Goal: Task Accomplishment & Management: Use online tool/utility

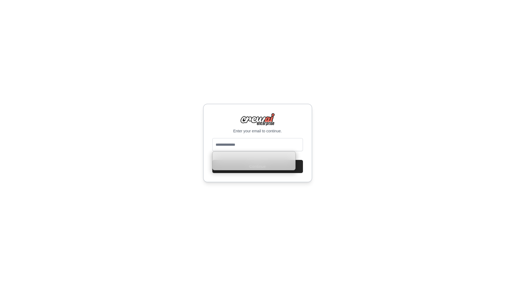
click at [225, 142] on input "email" at bounding box center [257, 144] width 91 height 13
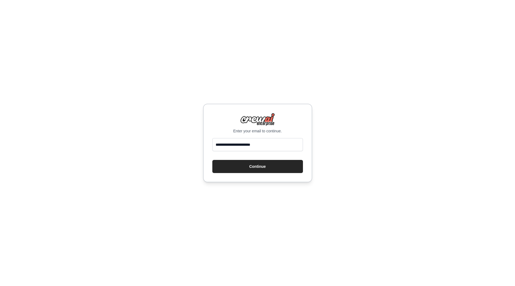
type input "**********"
click at [212, 160] on button "Continue" at bounding box center [257, 166] width 91 height 13
click at [265, 167] on button "Continue" at bounding box center [257, 166] width 91 height 13
drag, startPoint x: 263, startPoint y: 167, endPoint x: 263, endPoint y: 176, distance: 9.3
click at [263, 167] on button "Continue" at bounding box center [257, 166] width 91 height 13
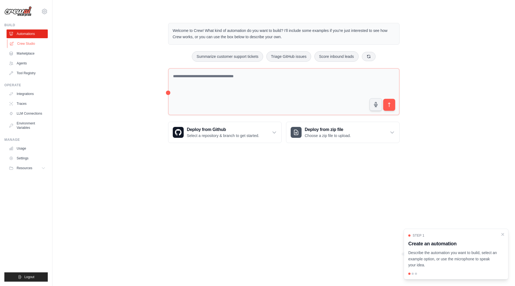
click at [25, 44] on link "Crew Studio" at bounding box center [27, 43] width 41 height 9
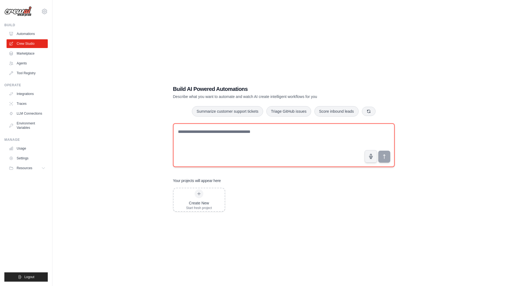
click at [198, 135] on textarea at bounding box center [284, 145] width 222 height 44
paste textarea "**********"
type textarea "**********"
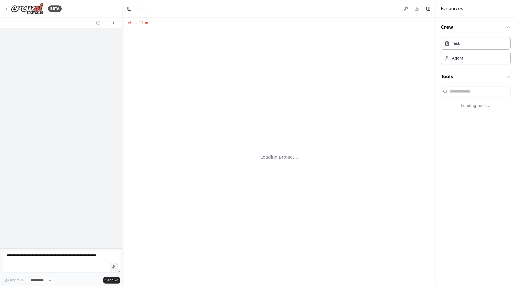
select select "****"
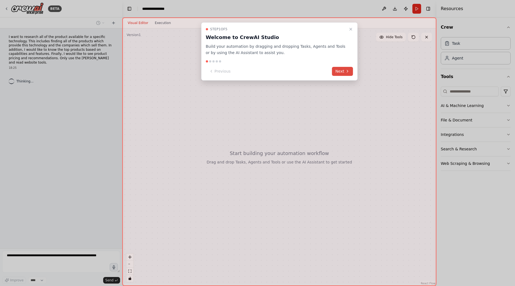
click at [342, 70] on button "Next" at bounding box center [342, 71] width 21 height 9
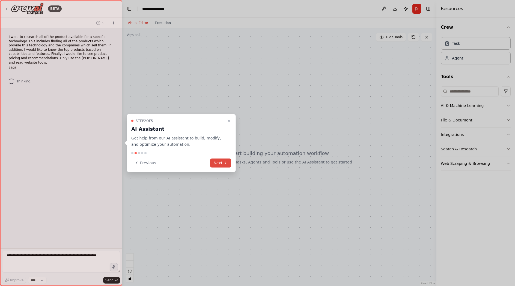
click at [230, 166] on button "Next" at bounding box center [220, 162] width 21 height 9
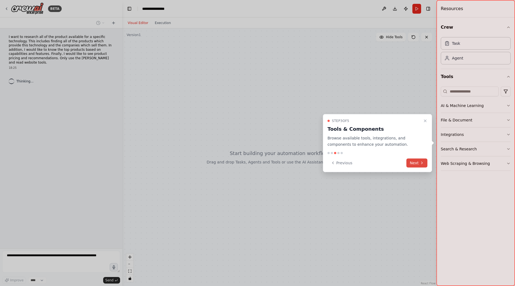
click at [417, 162] on button "Next" at bounding box center [416, 162] width 21 height 9
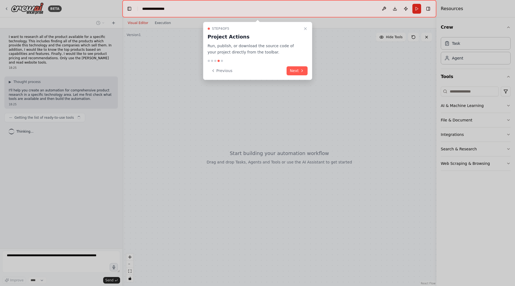
drag, startPoint x: 299, startPoint y: 70, endPoint x: 292, endPoint y: 81, distance: 13.3
click at [299, 70] on button "Next" at bounding box center [297, 70] width 21 height 9
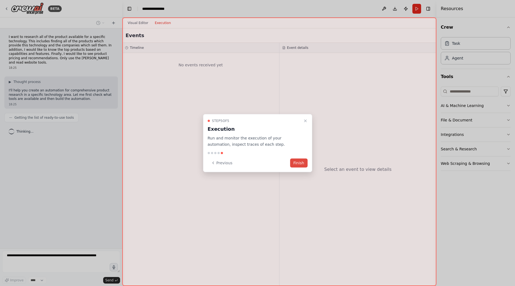
click at [302, 164] on button "Finish" at bounding box center [298, 162] width 17 height 9
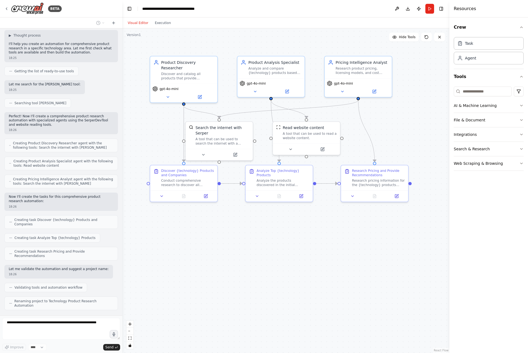
scroll to position [42, 0]
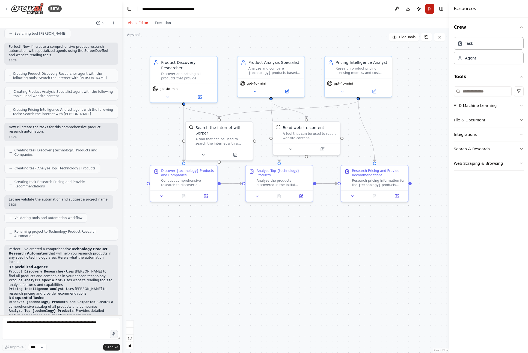
click at [430, 10] on button "Run" at bounding box center [429, 9] width 9 height 10
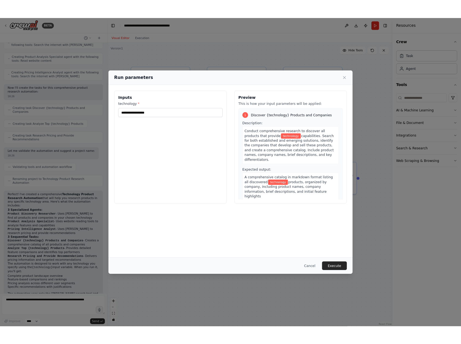
scroll to position [167, 0]
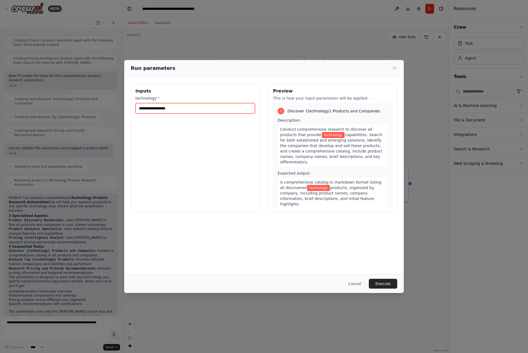
click at [173, 109] on input "technology *" at bounding box center [195, 108] width 120 height 10
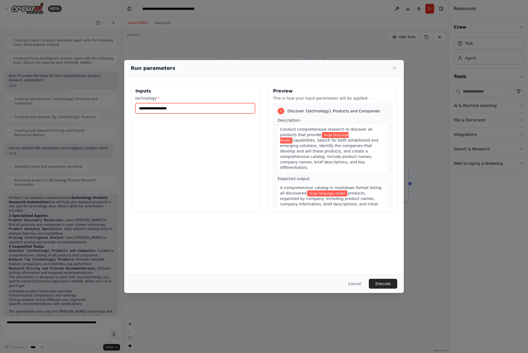
type input "**********"
click at [391, 284] on button "Execute" at bounding box center [383, 284] width 28 height 10
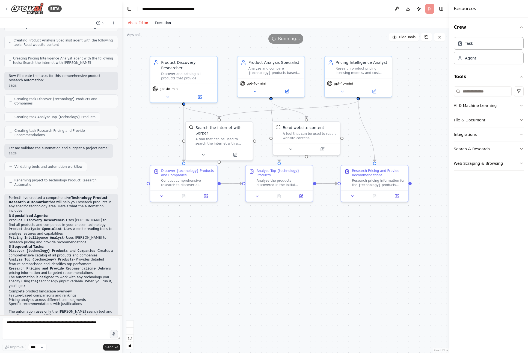
click at [164, 24] on button "Execution" at bounding box center [163, 23] width 23 height 7
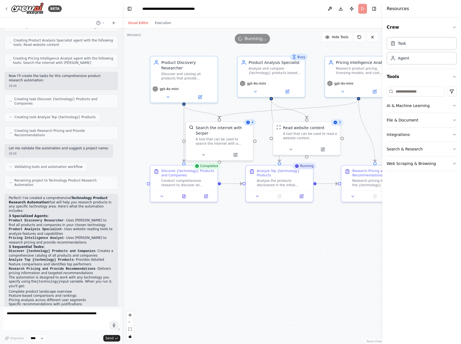
click at [139, 22] on button "Visual Editor" at bounding box center [137, 23] width 27 height 7
click at [202, 97] on button at bounding box center [199, 96] width 31 height 7
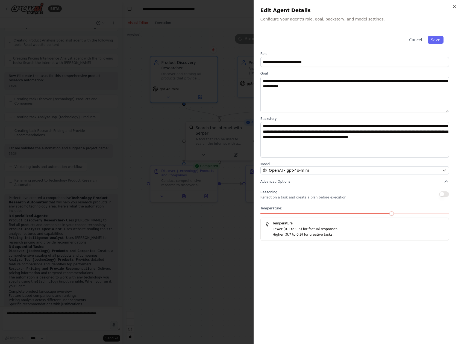
click at [454, 6] on icon "button" at bounding box center [454, 6] width 4 height 4
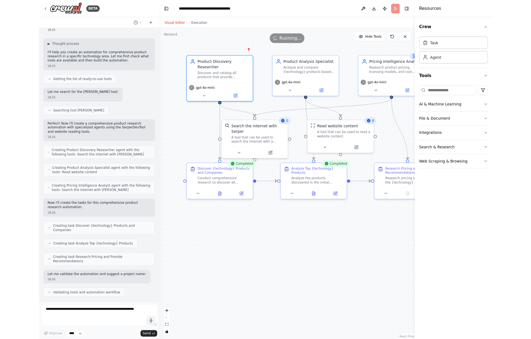
scroll to position [0, 0]
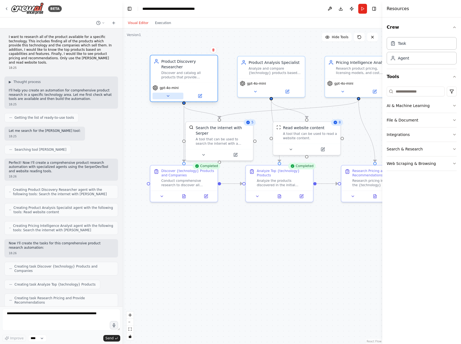
click at [168, 95] on icon at bounding box center [168, 96] width 4 height 4
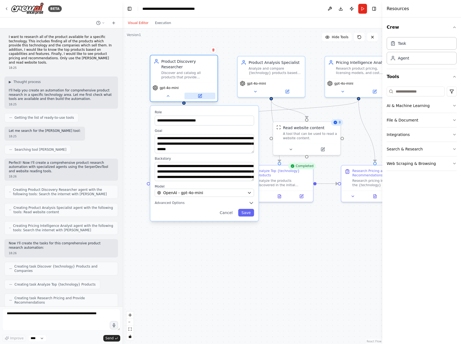
click at [200, 96] on icon at bounding box center [200, 95] width 2 height 2
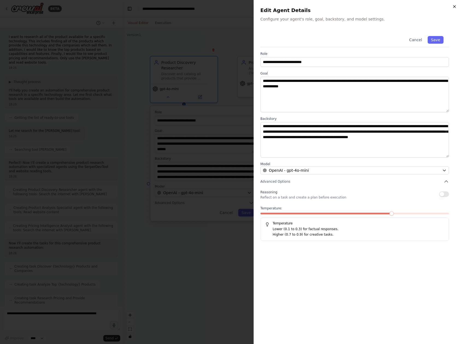
click at [455, 7] on icon "button" at bounding box center [454, 6] width 4 height 4
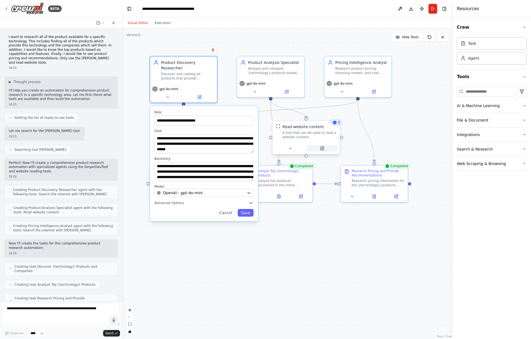
click at [322, 150] on icon at bounding box center [322, 148] width 3 height 3
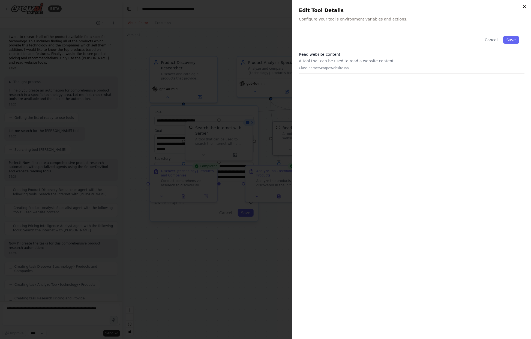
click at [515, 6] on icon "button" at bounding box center [525, 6] width 4 height 4
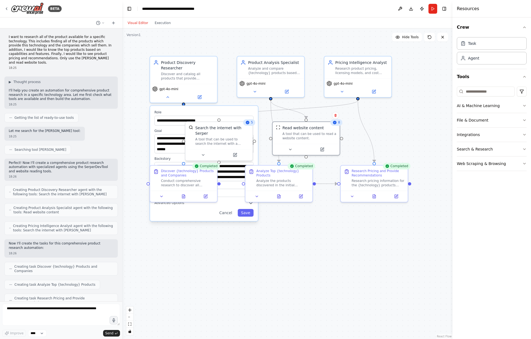
click at [270, 280] on div ".deletable-edge-delete-btn { width: 20px; height: 20px; border: 0px solid #ffff…" at bounding box center [287, 183] width 331 height 310
click at [202, 96] on button at bounding box center [199, 96] width 31 height 7
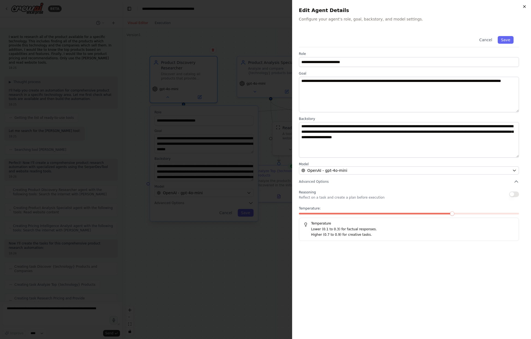
click at [515, 4] on icon "button" at bounding box center [525, 6] width 4 height 4
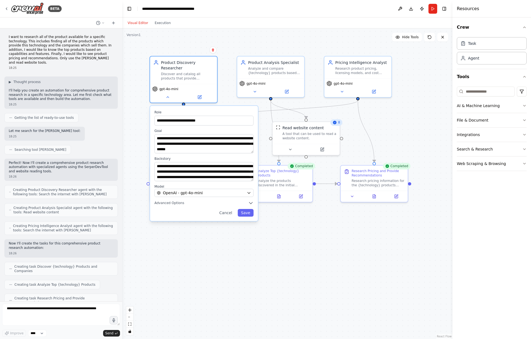
click at [234, 251] on div ".deletable-edge-delete-btn { width: 20px; height: 20px; border: 0px solid #ffff…" at bounding box center [287, 183] width 331 height 310
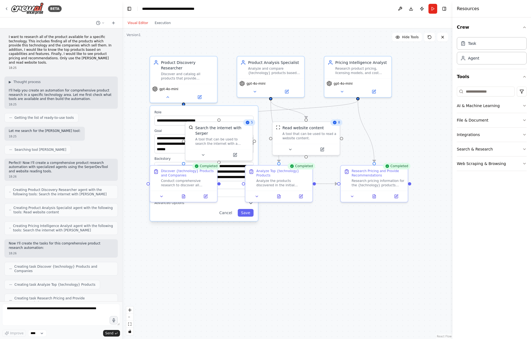
drag, startPoint x: 247, startPoint y: 214, endPoint x: 248, endPoint y: 226, distance: 11.8
click at [247, 214] on button "Save" at bounding box center [246, 213] width 16 height 8
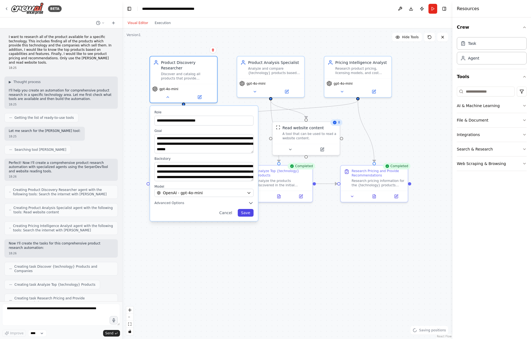
click at [244, 215] on button "Save" at bounding box center [246, 213] width 16 height 8
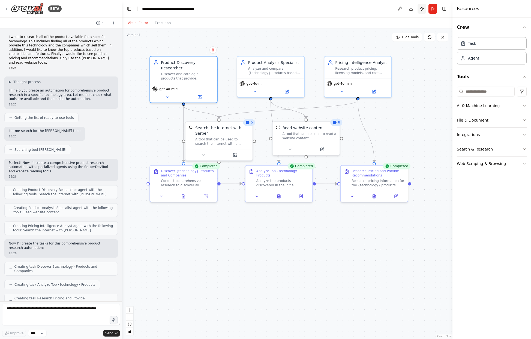
click at [423, 8] on button "Publish" at bounding box center [422, 9] width 9 height 10
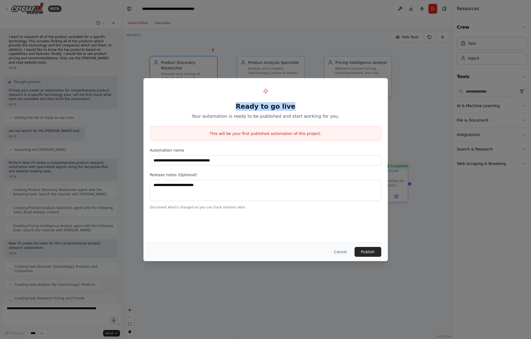
drag, startPoint x: 247, startPoint y: 106, endPoint x: 304, endPoint y: 105, distance: 57.1
click at [304, 105] on h1 "Ready to go live" at bounding box center [265, 106] width 231 height 9
click at [369, 249] on button "Publish" at bounding box center [368, 252] width 27 height 10
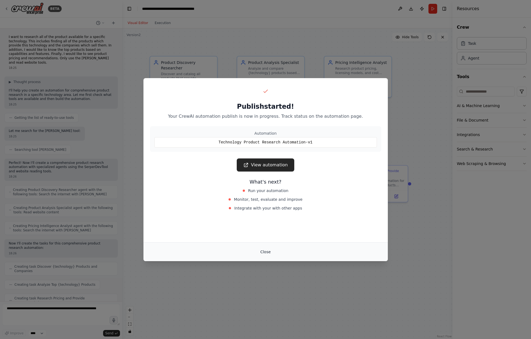
click at [266, 251] on button "Close" at bounding box center [265, 252] width 19 height 10
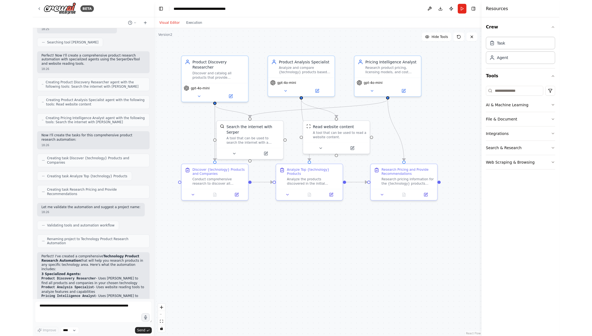
scroll to position [182, 0]
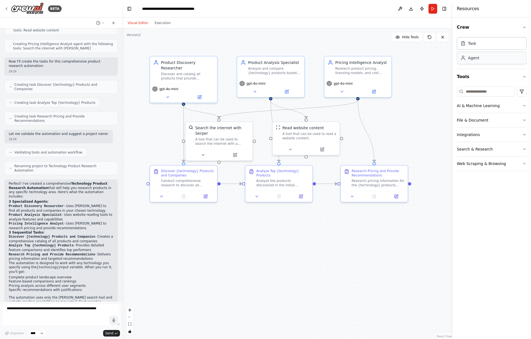
click at [485, 57] on div "Agent" at bounding box center [492, 58] width 70 height 13
click at [488, 62] on div "Agent" at bounding box center [492, 58] width 70 height 13
click at [494, 48] on div "Task" at bounding box center [492, 43] width 70 height 13
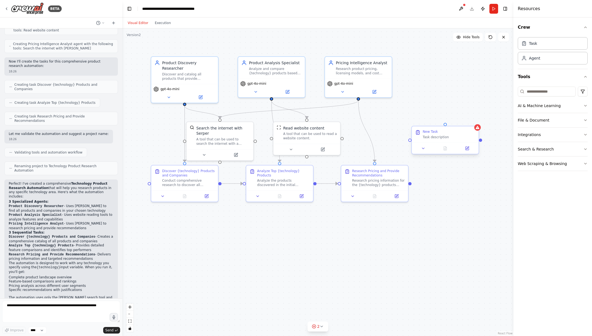
click at [434, 136] on div "Task description" at bounding box center [449, 137] width 53 height 4
click at [467, 148] on icon at bounding box center [468, 148] width 2 height 2
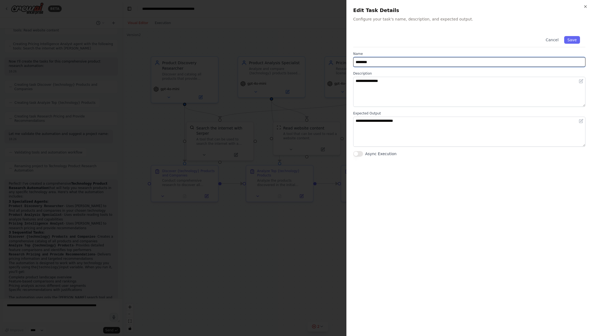
click at [387, 63] on input "********" at bounding box center [469, 62] width 232 height 10
drag, startPoint x: 387, startPoint y: 63, endPoint x: 350, endPoint y: 61, distance: 37.2
click at [350, 61] on div "**********" at bounding box center [469, 168] width 246 height 336
type input "**********"
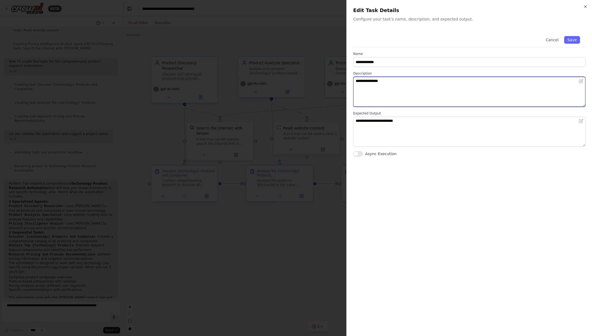
click at [403, 85] on textarea "**********" at bounding box center [469, 92] width 232 height 30
drag, startPoint x: 390, startPoint y: 79, endPoint x: 344, endPoint y: 79, distance: 46.4
click at [344, 79] on body "BETA I want to research all of the product available for a specific technology.…" at bounding box center [296, 168] width 592 height 336
type textarea "**********"
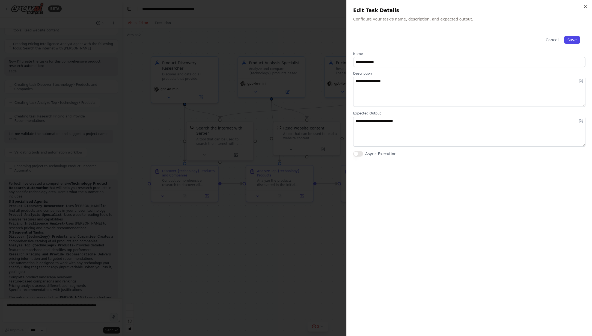
click at [515, 40] on button "Save" at bounding box center [572, 40] width 16 height 8
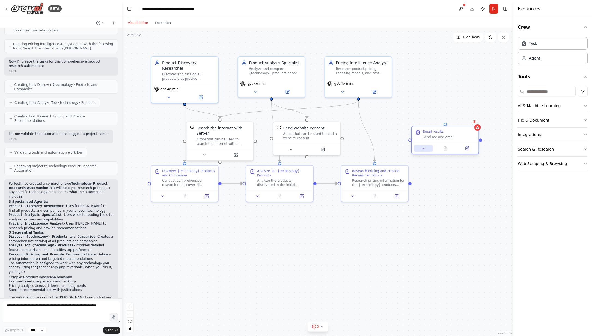
click at [422, 146] on icon at bounding box center [423, 148] width 4 height 4
drag, startPoint x: 427, startPoint y: 149, endPoint x: 431, endPoint y: 149, distance: 3.5
click at [427, 150] on button at bounding box center [423, 148] width 19 height 7
click at [515, 140] on button "Integrations" at bounding box center [553, 134] width 70 height 14
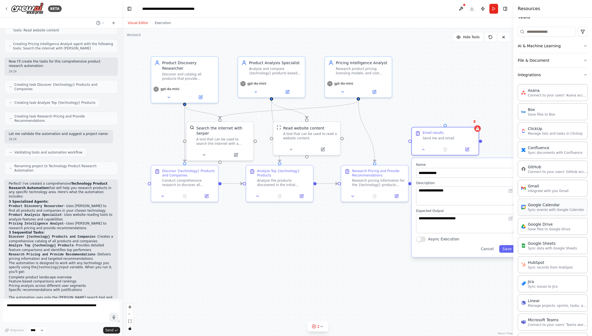
scroll to position [115, 0]
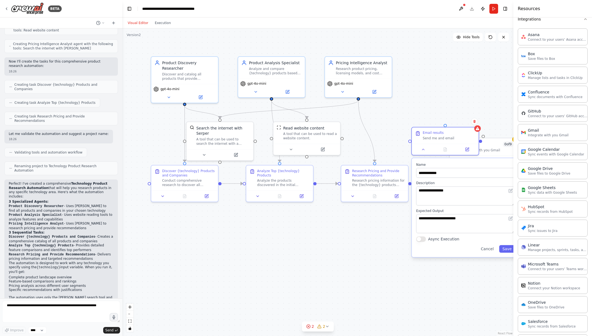
click at [485, 111] on div ".deletable-edge-delete-btn { width: 20px; height: 20px; border: 0px solid #ffff…" at bounding box center [317, 181] width 391 height 307
click at [489, 249] on button "Cancel" at bounding box center [487, 249] width 19 height 8
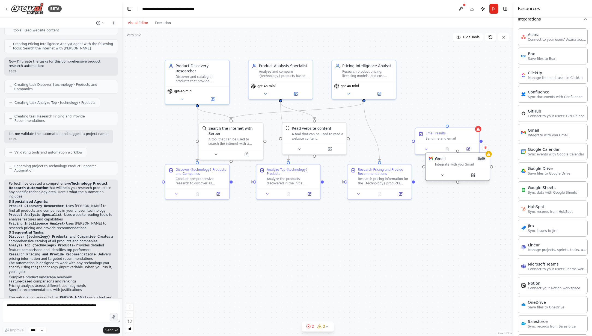
drag, startPoint x: 488, startPoint y: 149, endPoint x: 467, endPoint y: 166, distance: 27.8
click at [466, 161] on div "Gmail 0 of 9" at bounding box center [461, 158] width 52 height 5
click at [463, 173] on div "Gmail 0 of 9 Integrate with you Gmail" at bounding box center [458, 166] width 64 height 17
click at [487, 155] on button at bounding box center [485, 152] width 7 height 7
click at [470, 152] on button "Confirm" at bounding box center [470, 152] width 19 height 7
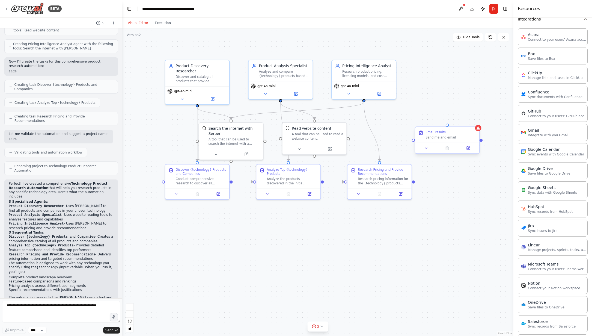
click at [462, 131] on div "Email results" at bounding box center [451, 132] width 51 height 4
click at [428, 148] on button at bounding box center [426, 148] width 18 height 6
click at [472, 149] on button at bounding box center [468, 148] width 18 height 6
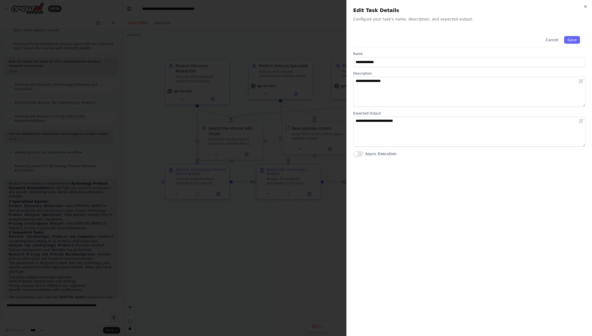
click at [515, 5] on div "**********" at bounding box center [469, 168] width 246 height 336
click at [515, 6] on icon "button" at bounding box center [585, 6] width 4 height 4
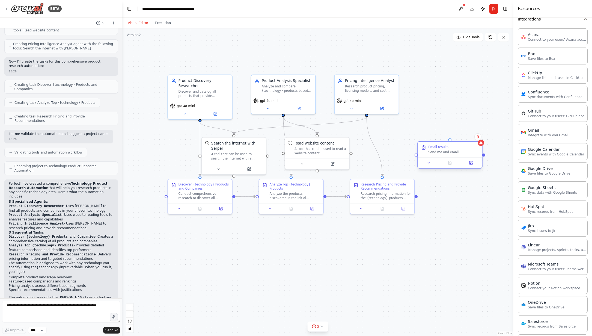
drag, startPoint x: 398, startPoint y: 134, endPoint x: 415, endPoint y: 157, distance: 28.8
click at [415, 157] on div ".deletable-edge-delete-btn { width: 20px; height: 20px; border: 0px solid #ffff…" at bounding box center [317, 181] width 391 height 307
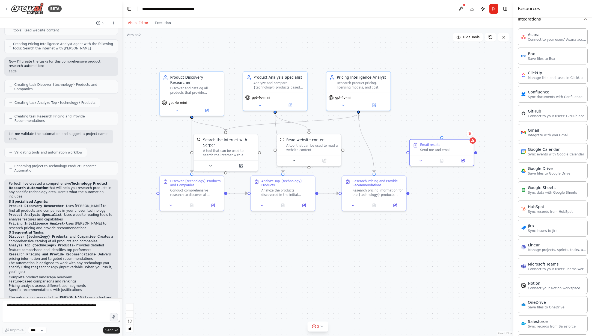
drag, startPoint x: 382, startPoint y: 122, endPoint x: 376, endPoint y: 139, distance: 17.7
click at [359, 112] on div ".deletable-edge-delete-btn { width: 20px; height: 20px; border: 0px solid #ffff…" at bounding box center [317, 181] width 391 height 307
click at [407, 151] on div at bounding box center [406, 150] width 3 height 3
click at [442, 135] on div ".deletable-edge-delete-btn { width: 20px; height: 20px; border: 0px solid #ffff…" at bounding box center [317, 181] width 391 height 307
drag, startPoint x: 440, startPoint y: 136, endPoint x: 359, endPoint y: 112, distance: 84.1
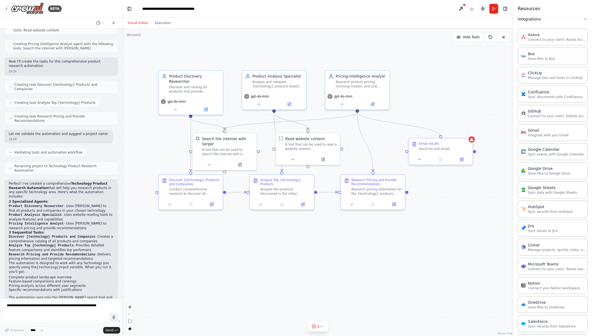
click at [359, 112] on div ".deletable-edge-delete-btn { width: 20px; height: 20px; border: 0px solid #ffff…" at bounding box center [317, 181] width 391 height 307
click at [475, 150] on div at bounding box center [474, 150] width 3 height 3
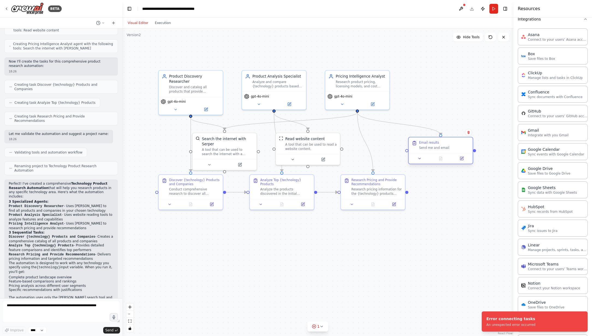
click at [407, 151] on div at bounding box center [406, 150] width 3 height 3
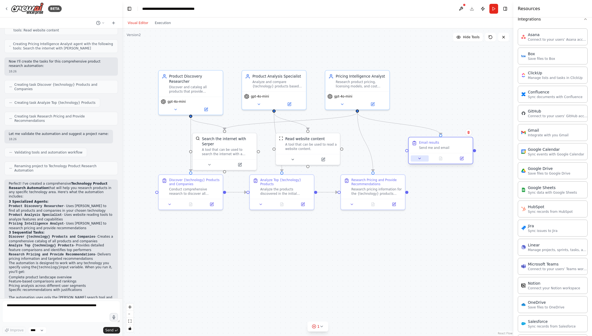
click at [422, 158] on button at bounding box center [420, 158] width 18 height 6
